Goal: Check status

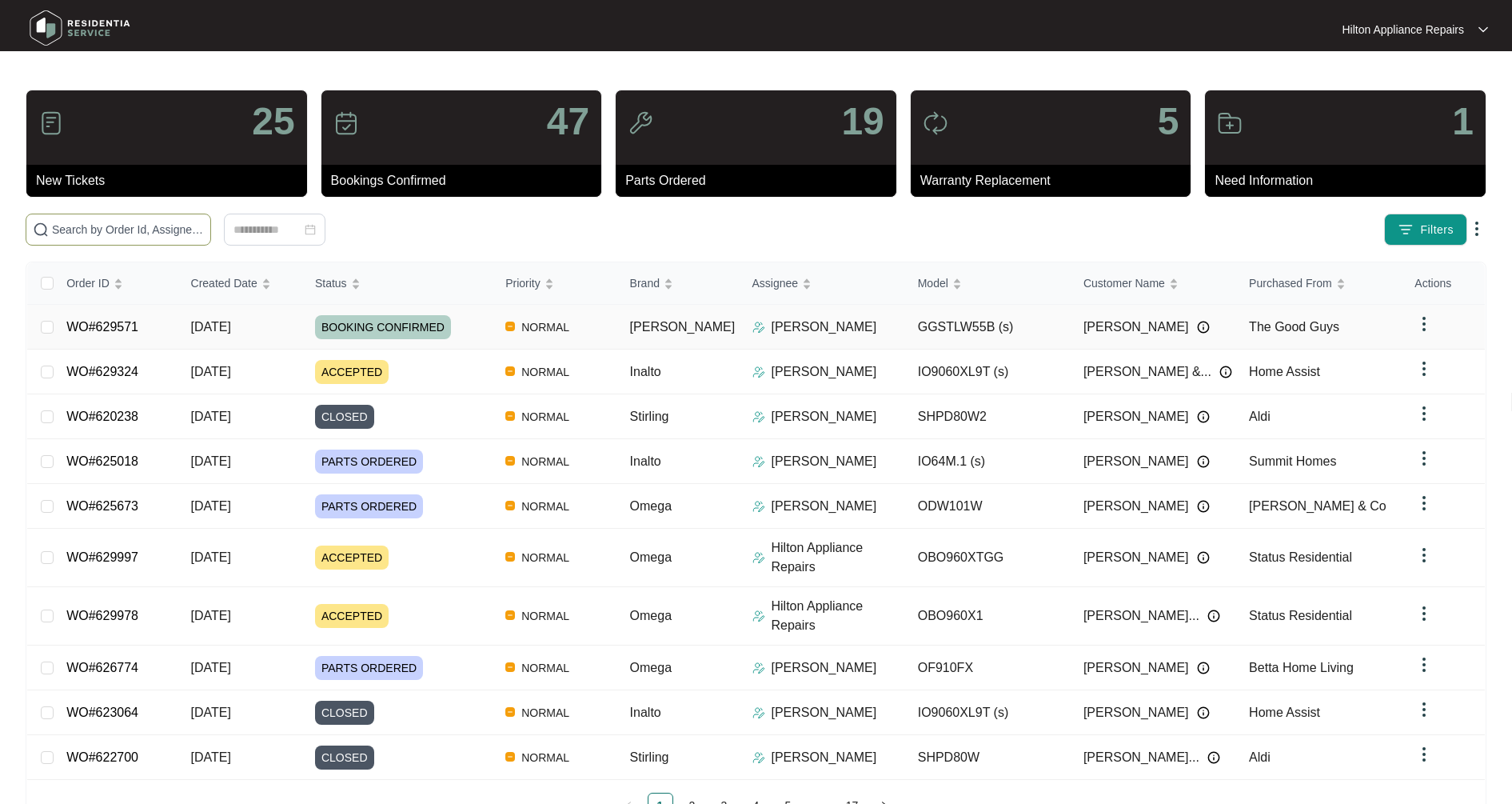
click at [118, 317] on td "WO#629571" at bounding box center [115, 326] width 124 height 45
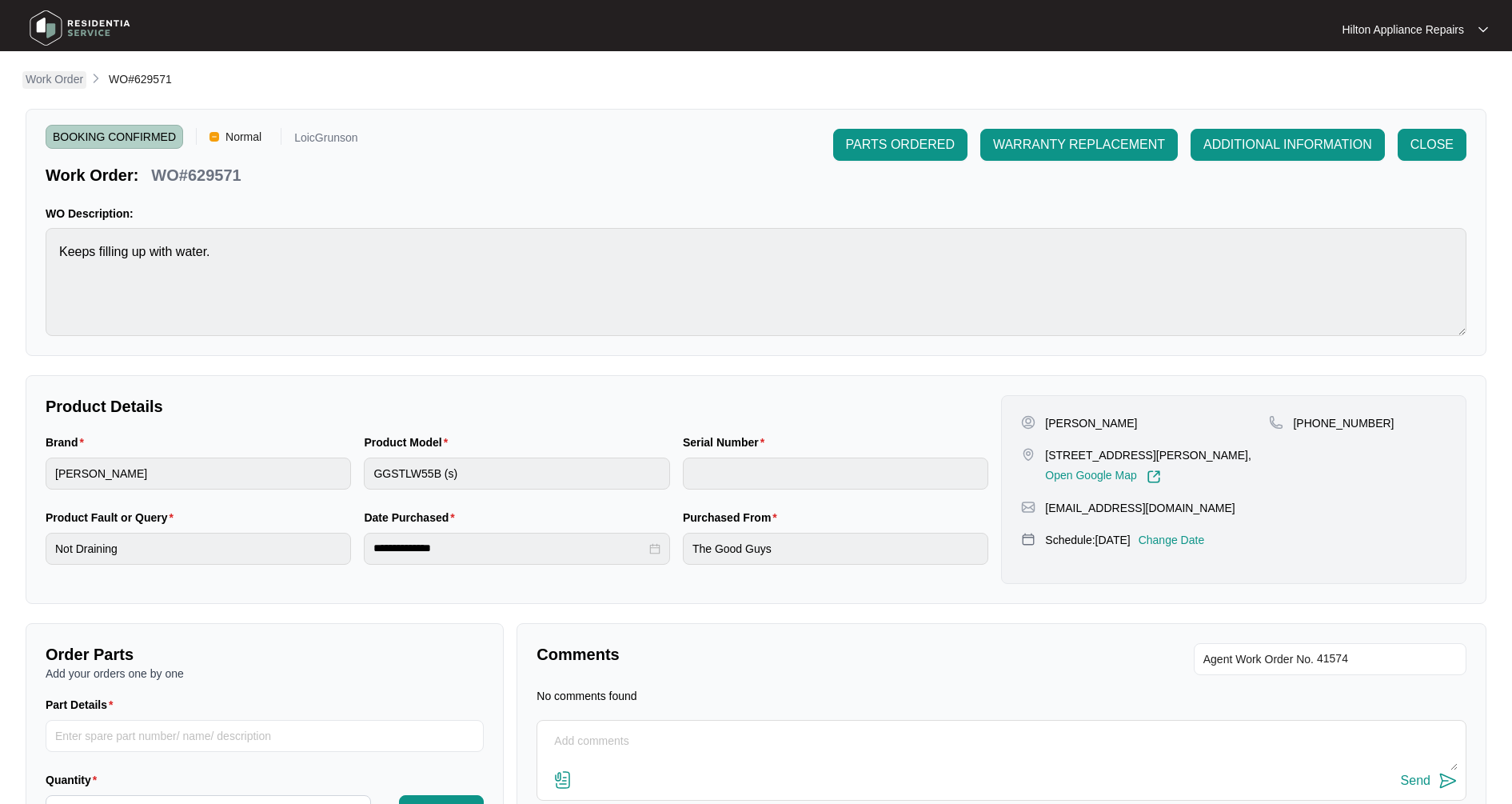
click at [78, 84] on p "Work Order" at bounding box center [54, 79] width 58 height 16
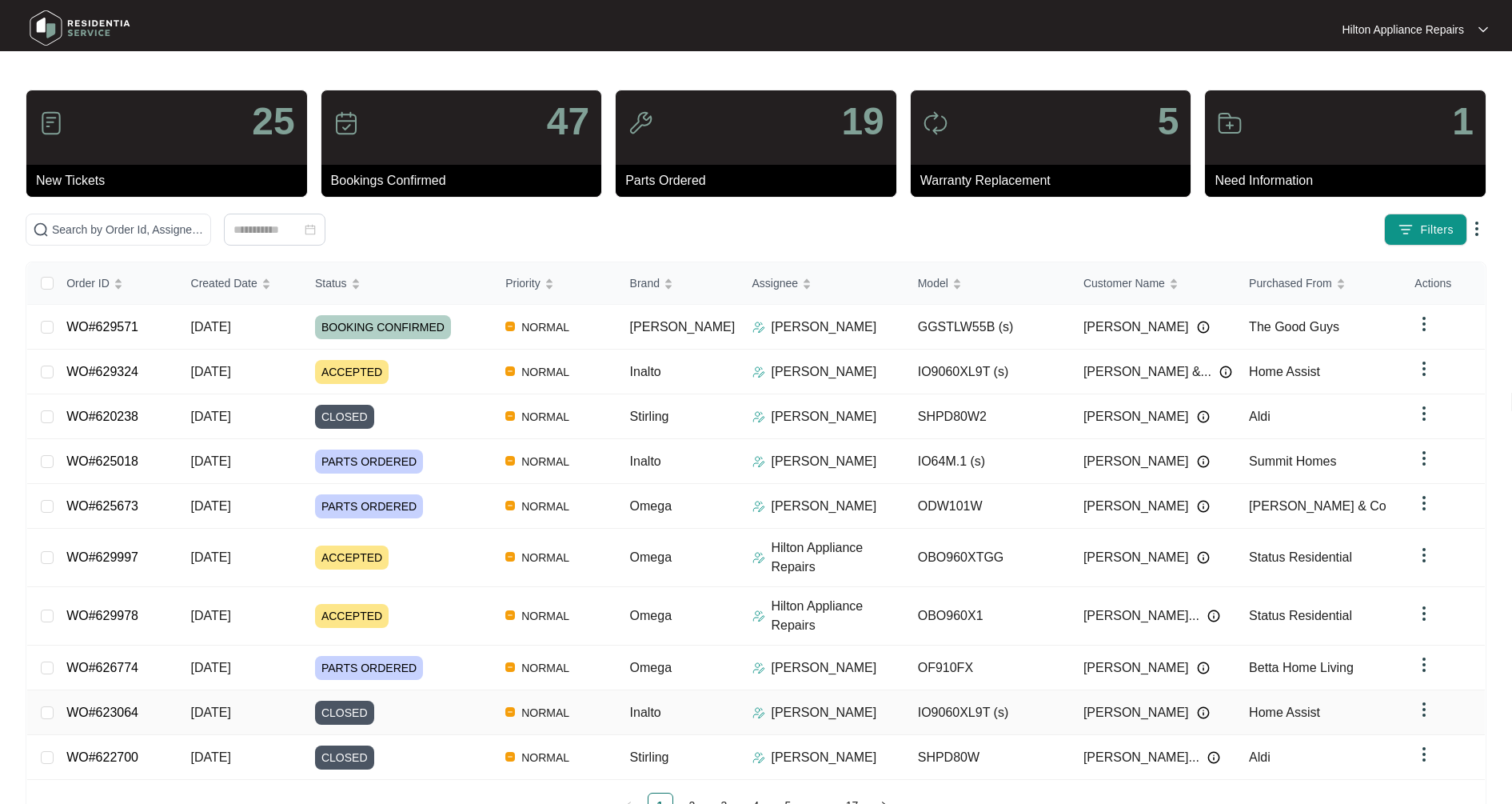
scroll to position [47, 0]
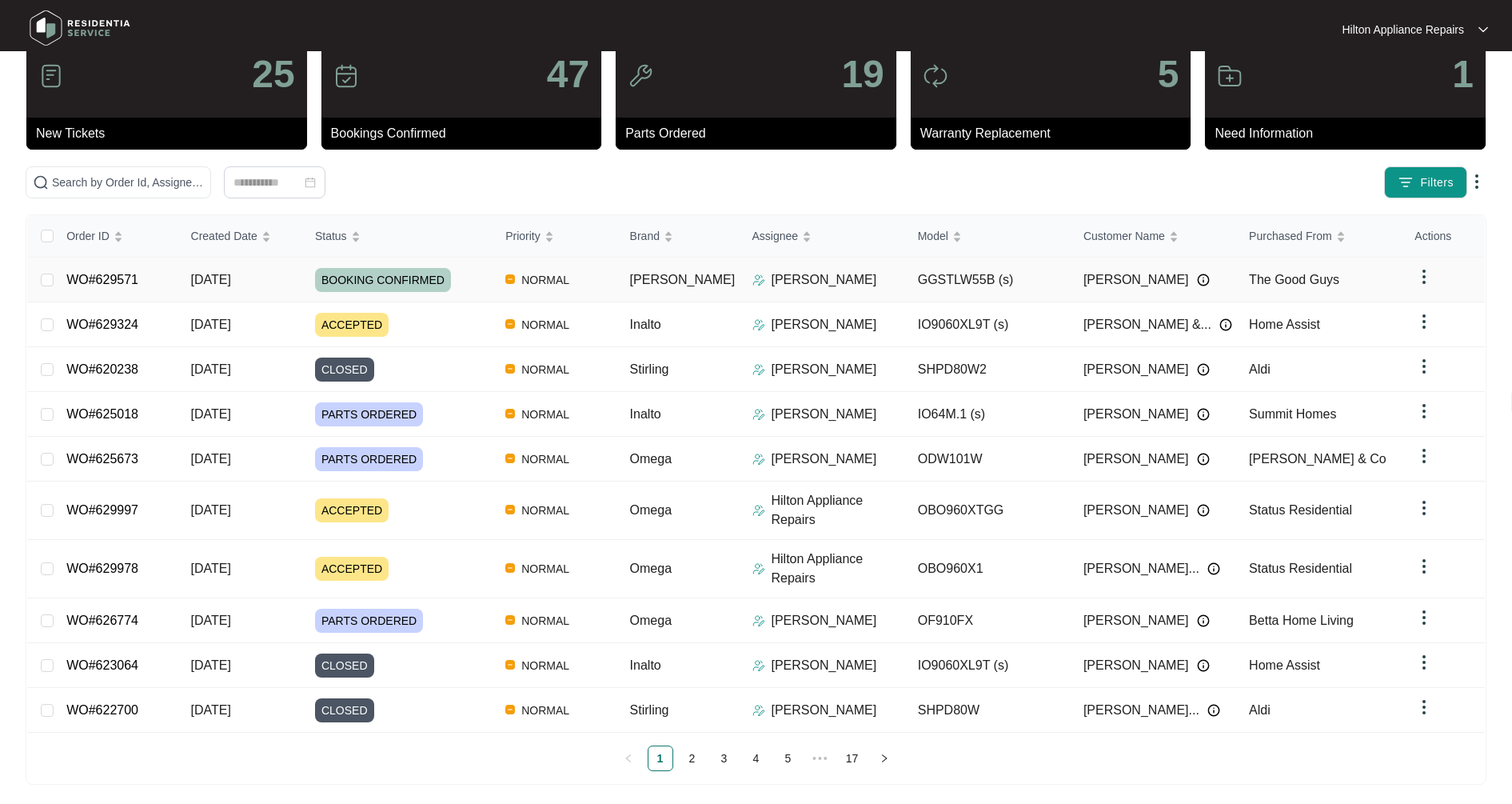
click at [690, 283] on td "[PERSON_NAME]" at bounding box center [678, 279] width 122 height 45
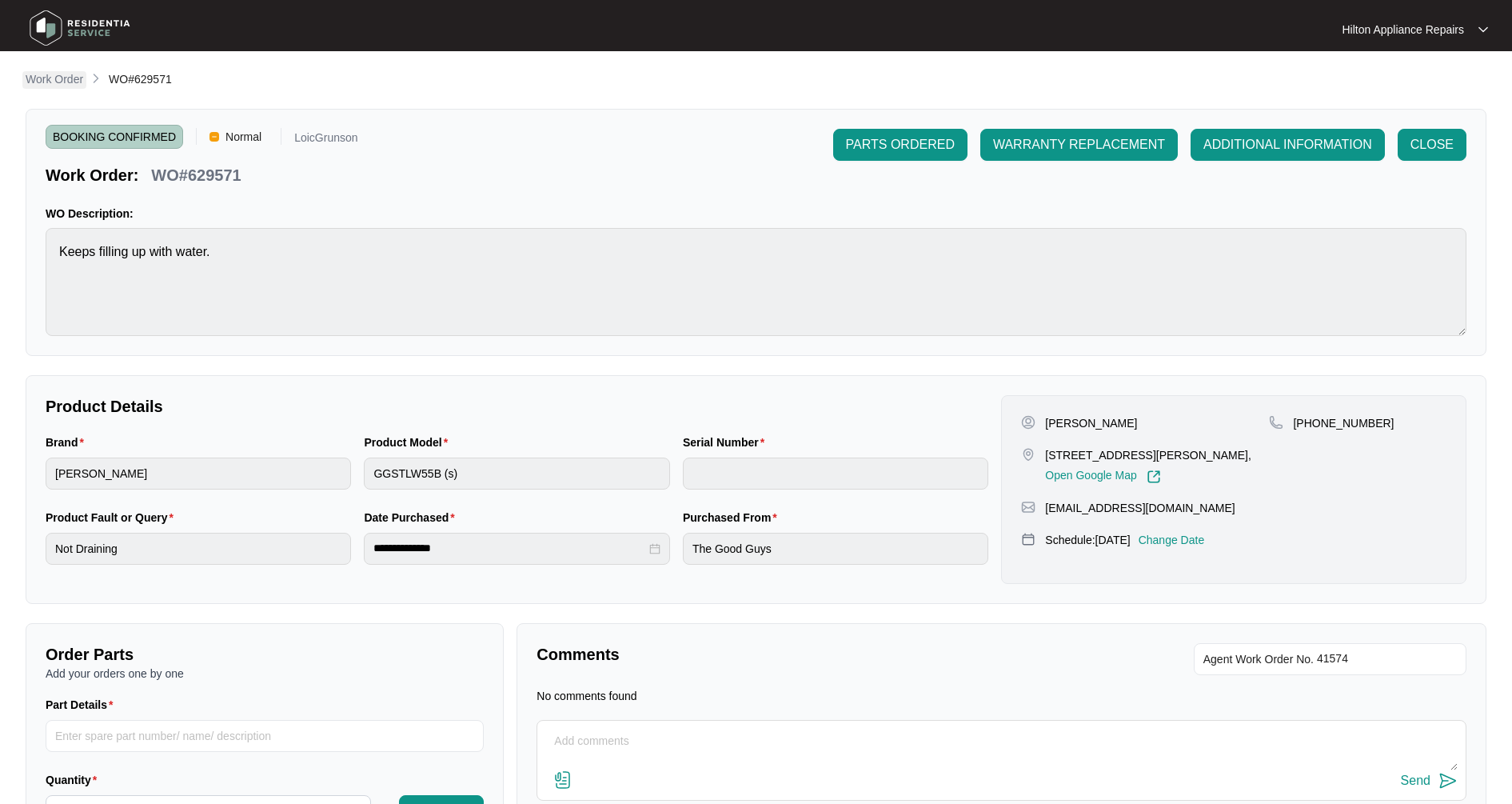
click at [67, 84] on p "Work Order" at bounding box center [54, 79] width 58 height 16
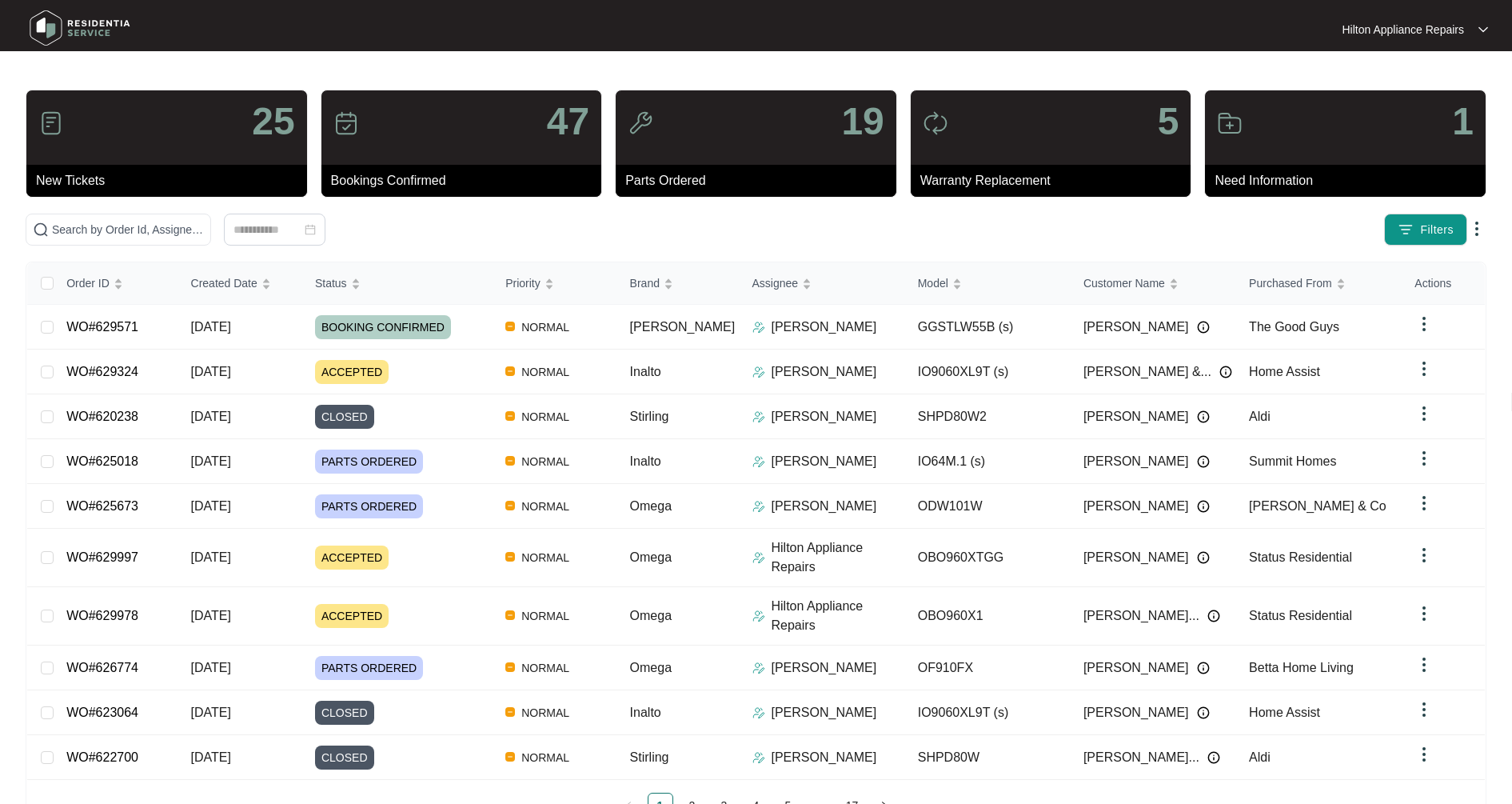
click at [469, 237] on div at bounding box center [274, 230] width 498 height 32
